Goal: Information Seeking & Learning: Learn about a topic

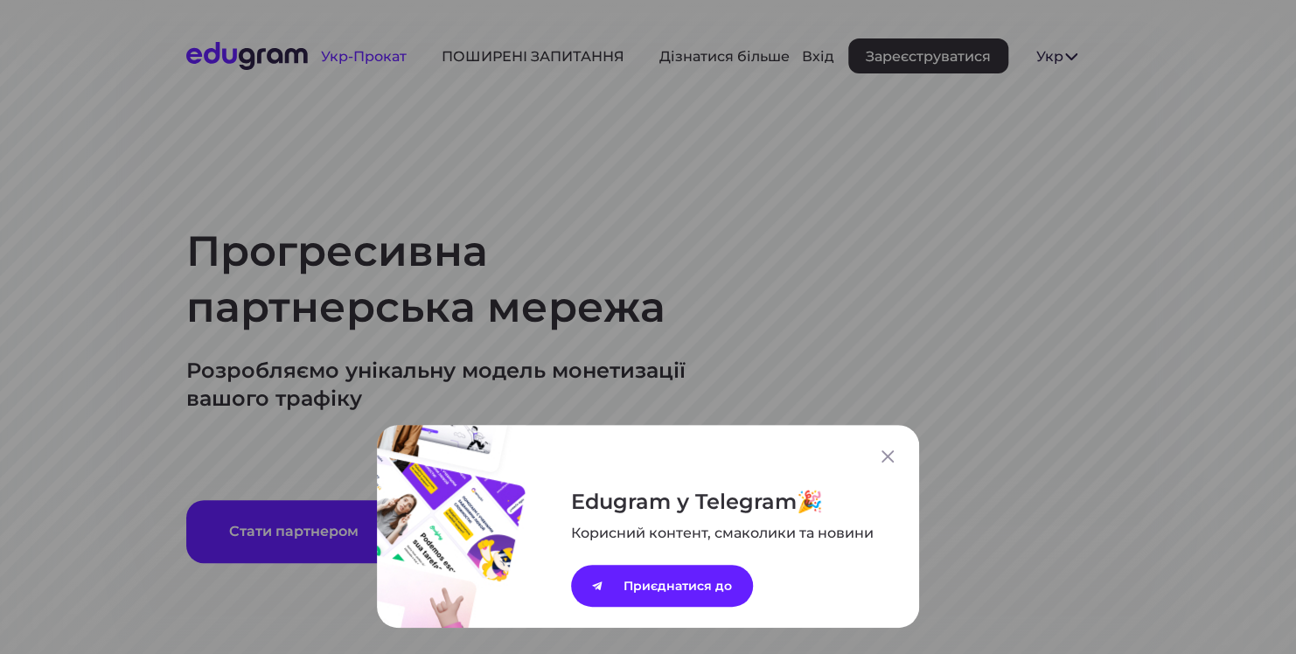
click at [362, 56] on div "Edugram у Telegram Корисний контент, смаколики та новини Приєднатися до" at bounding box center [648, 327] width 1296 height 654
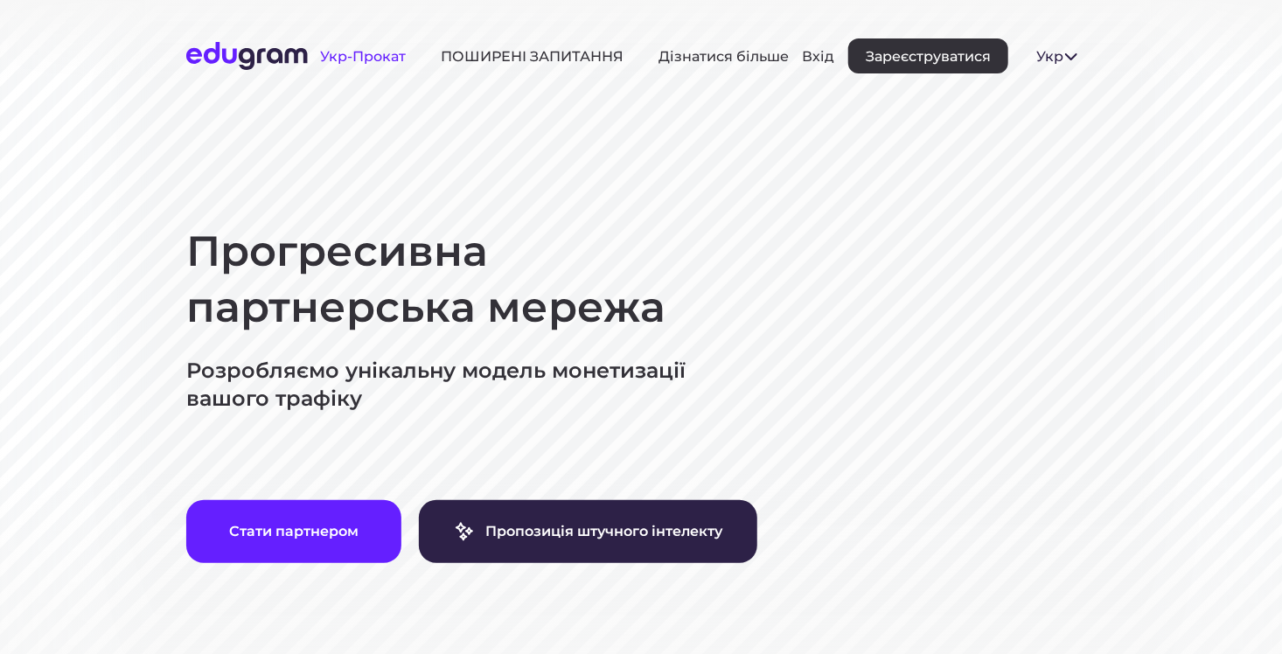
click at [370, 59] on link "Укр-Прокат" at bounding box center [364, 56] width 86 height 17
click at [504, 57] on link "ПОШИРЕНІ ЗАПИТАННЯ" at bounding box center [532, 56] width 183 height 17
click at [1060, 59] on span at bounding box center [1070, 55] width 21 height 21
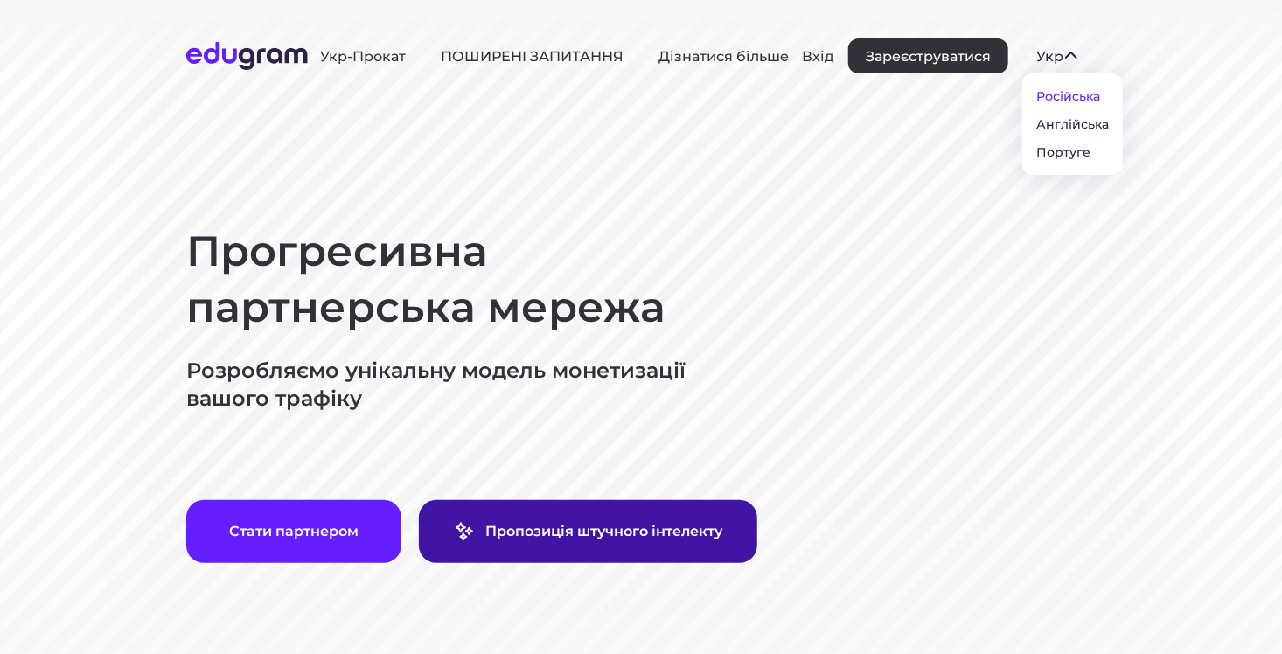
click at [600, 516] on link "Пропозиція штучного інтелекту" at bounding box center [588, 531] width 338 height 63
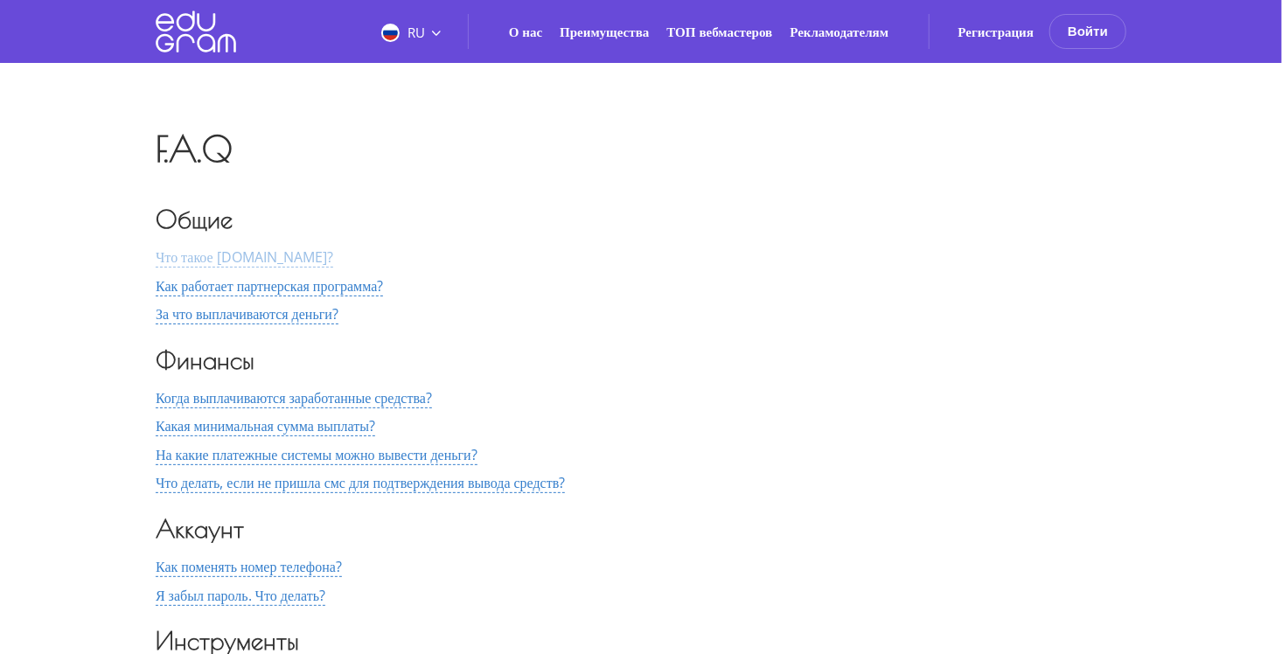
click at [253, 254] on span "Что такое [DOMAIN_NAME]?" at bounding box center [244, 257] width 177 height 20
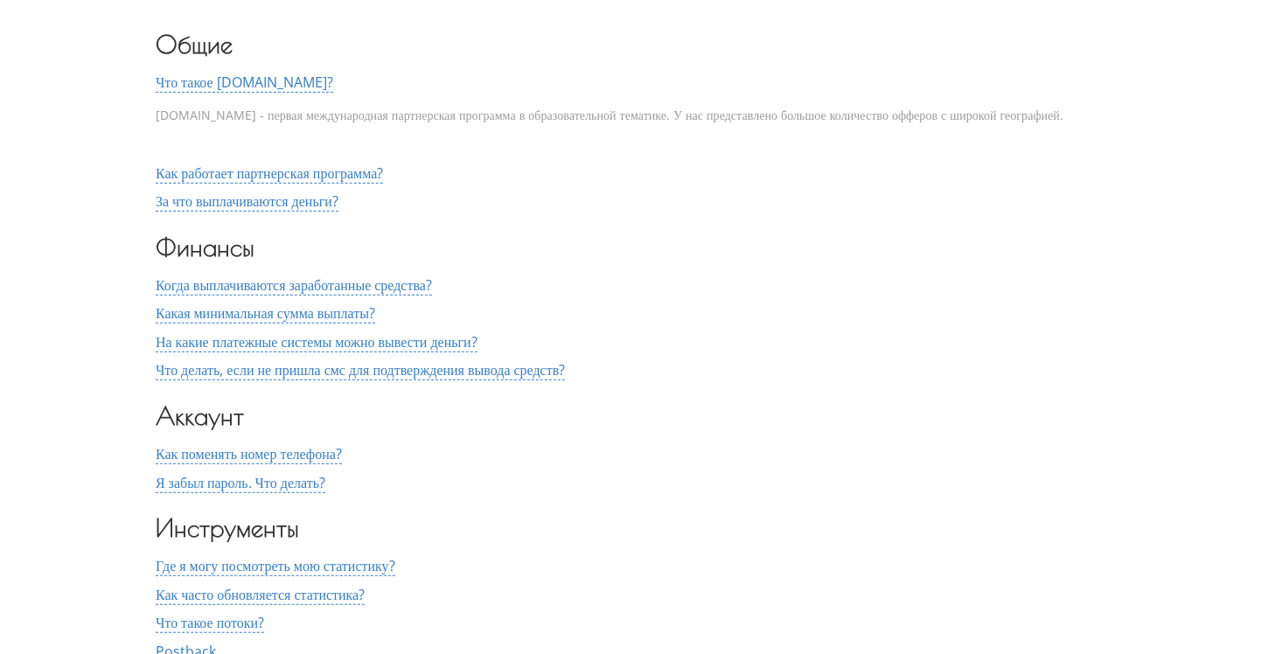
scroll to position [262, 0]
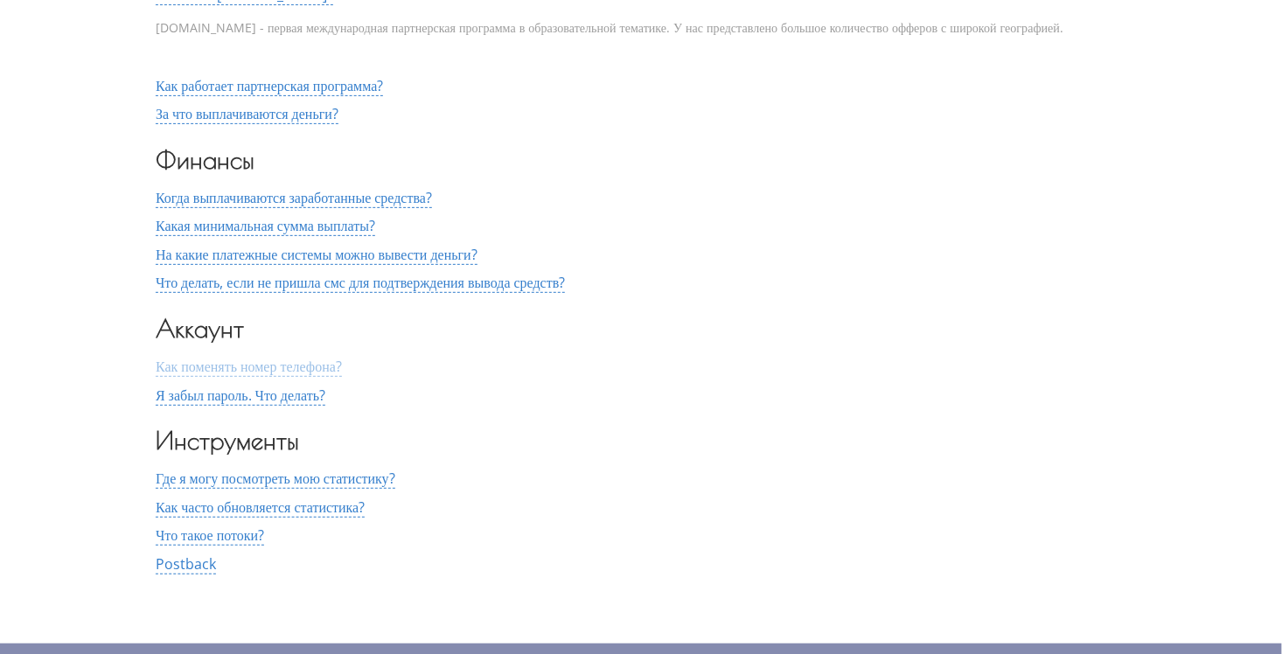
click at [164, 365] on span "Как поменять номер телефона?" at bounding box center [249, 367] width 186 height 20
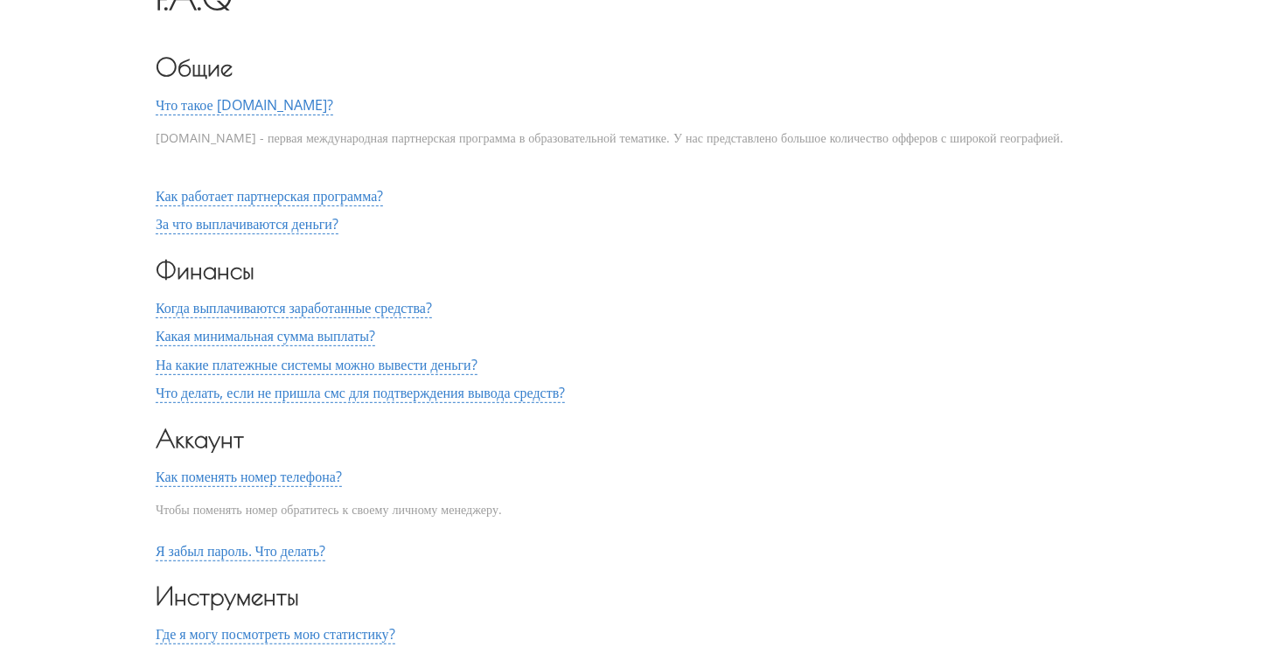
scroll to position [107, 0]
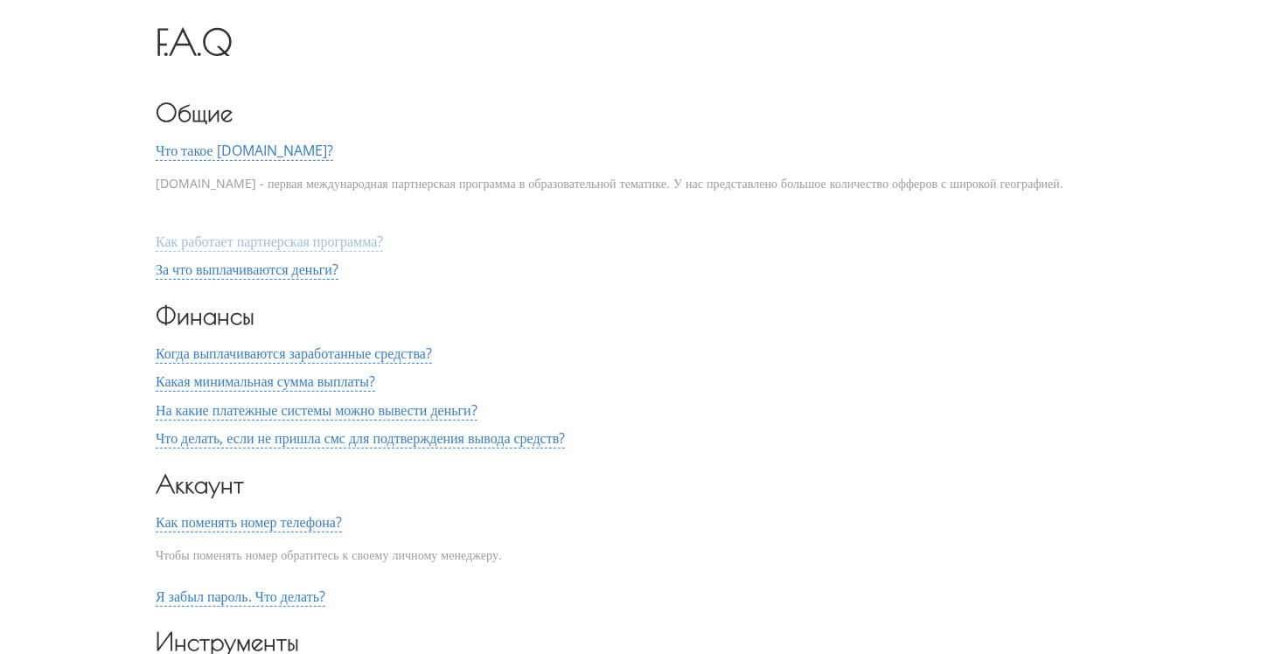
click at [229, 238] on span "Как работает партнерская программа?" at bounding box center [269, 242] width 227 height 20
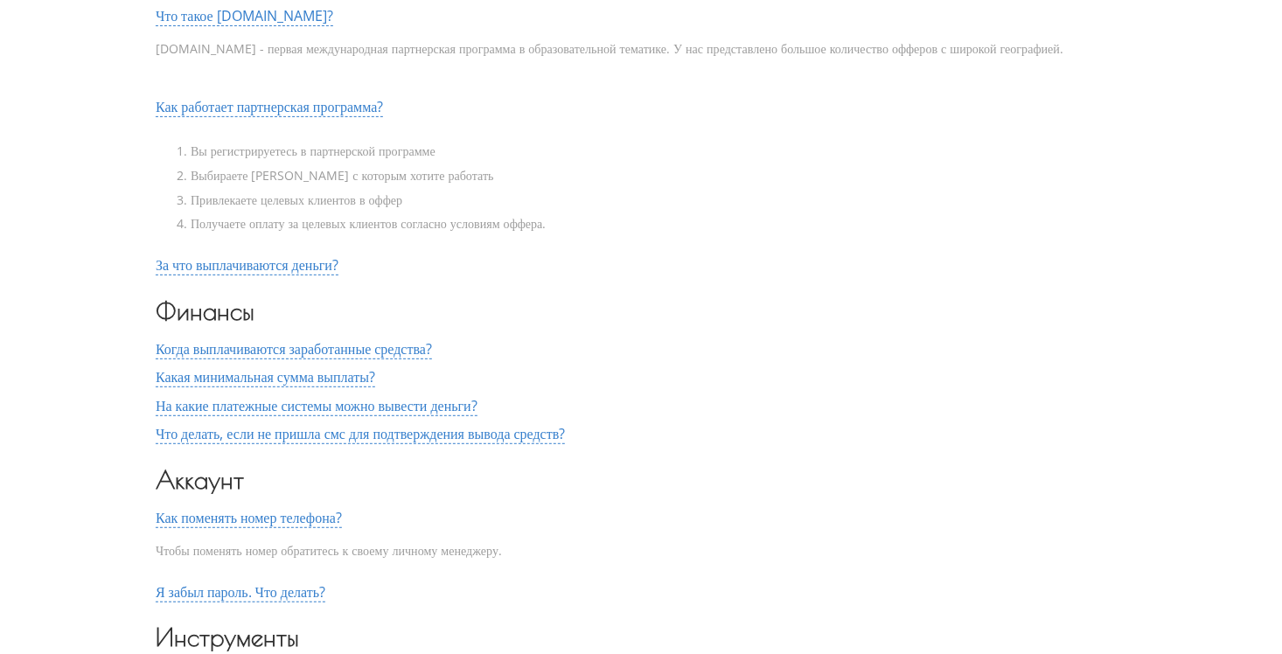
scroll to position [282, 0]
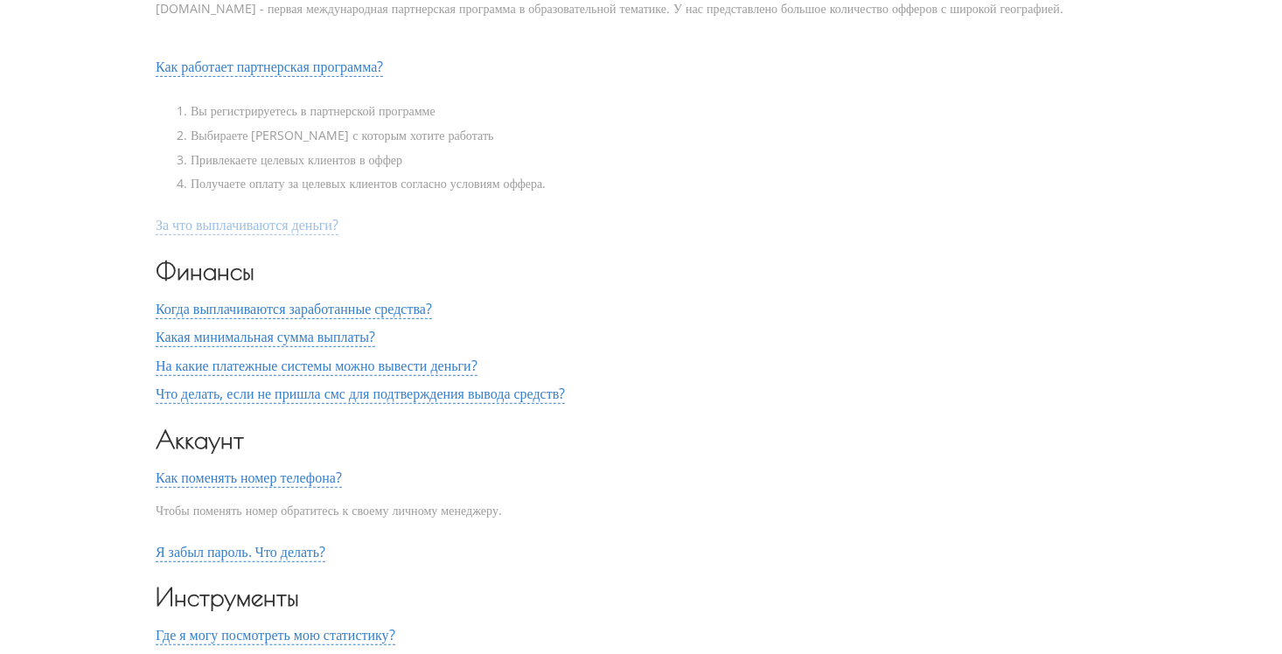
click at [249, 226] on span "За что выплачиваются деньги?" at bounding box center [247, 225] width 183 height 20
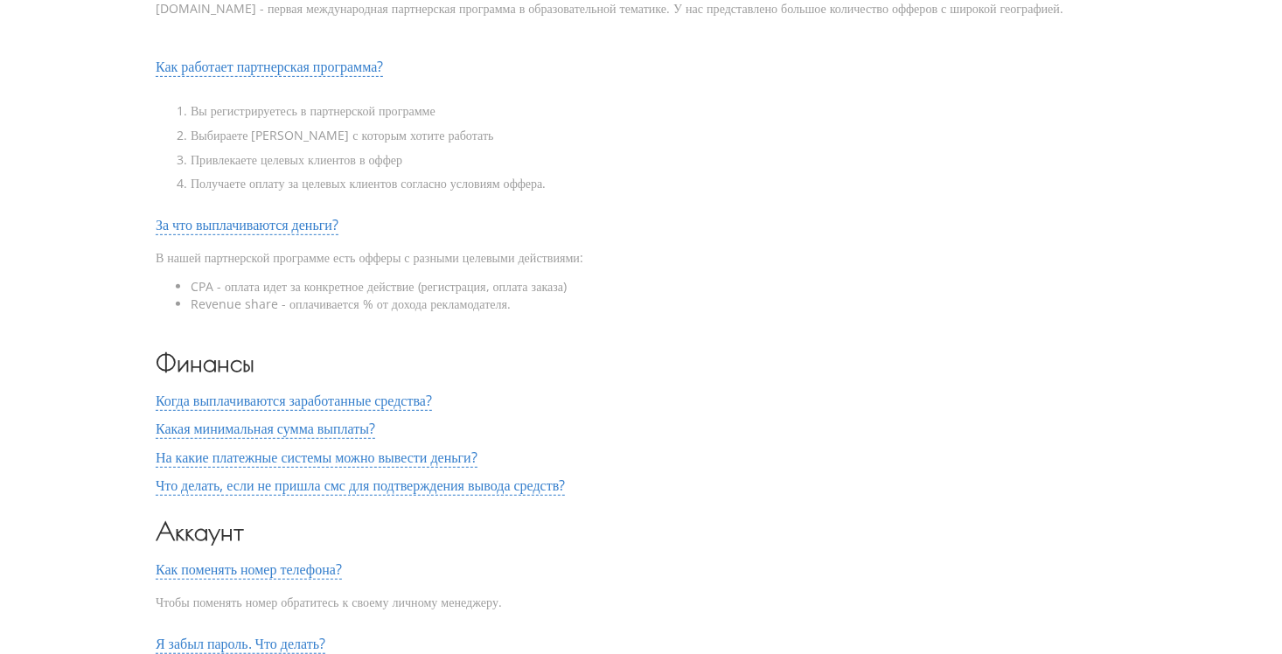
scroll to position [456, 0]
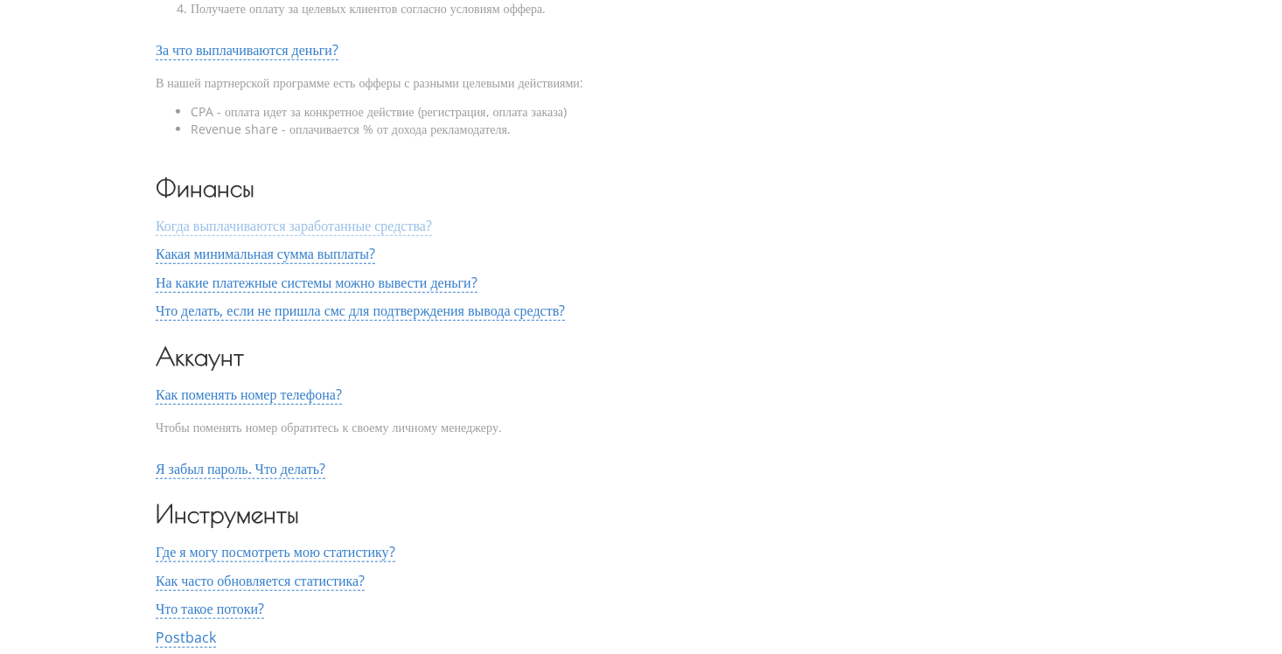
click at [215, 226] on span "Когда выплачиваются заработанные средства?" at bounding box center [294, 226] width 276 height 20
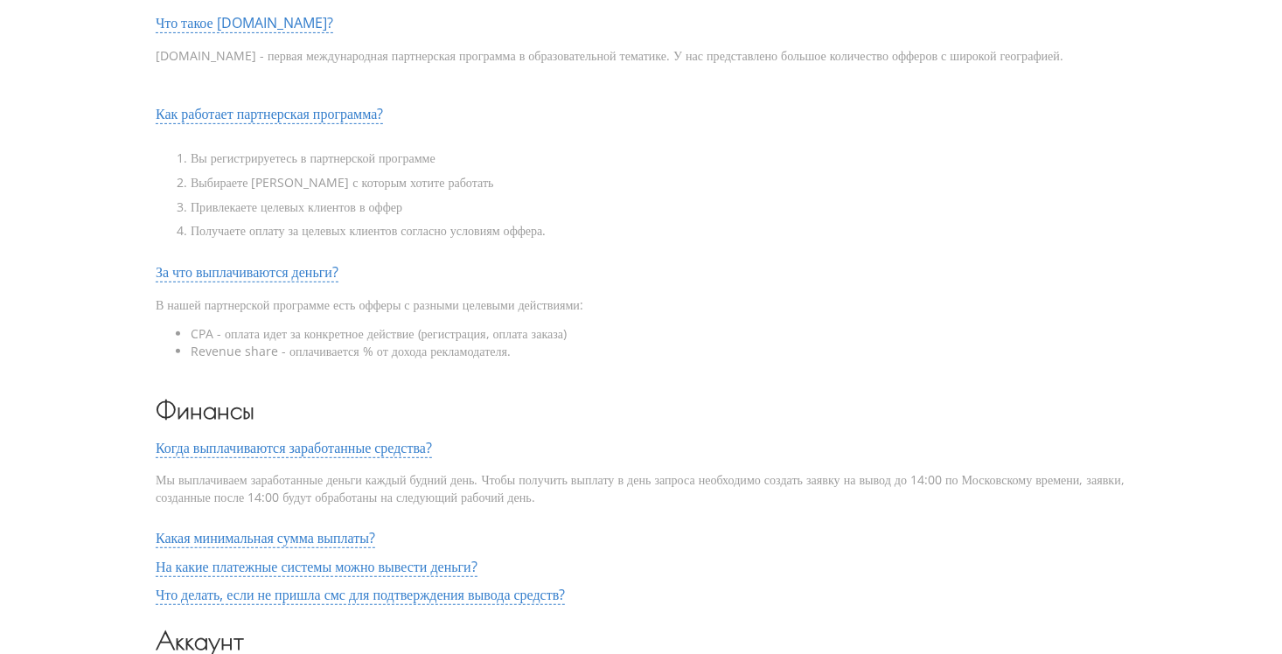
scroll to position [0, 0]
